Goal: Transaction & Acquisition: Purchase product/service

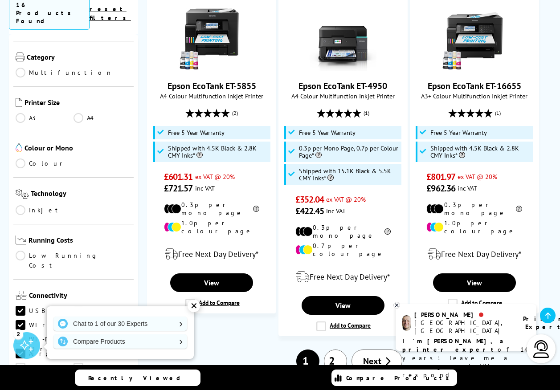
scroll to position [1470, 0]
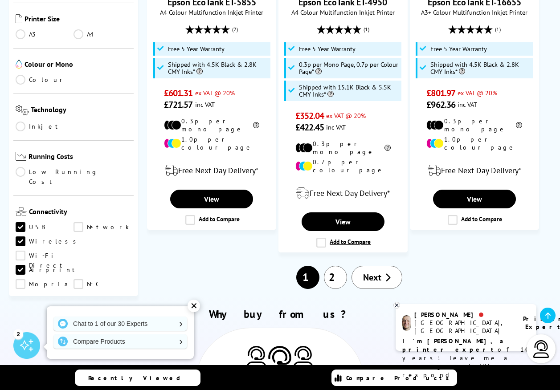
click at [367, 272] on span "Next" at bounding box center [372, 278] width 18 height 12
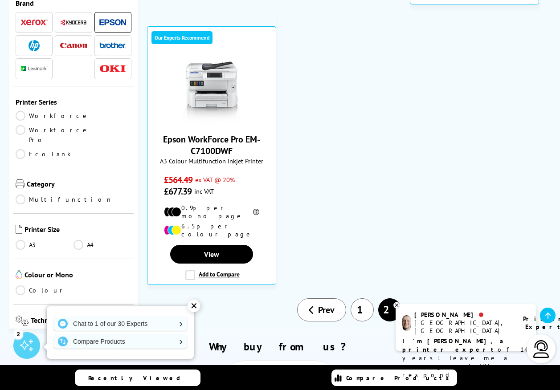
scroll to position [534, 0]
